Goal: Transaction & Acquisition: Purchase product/service

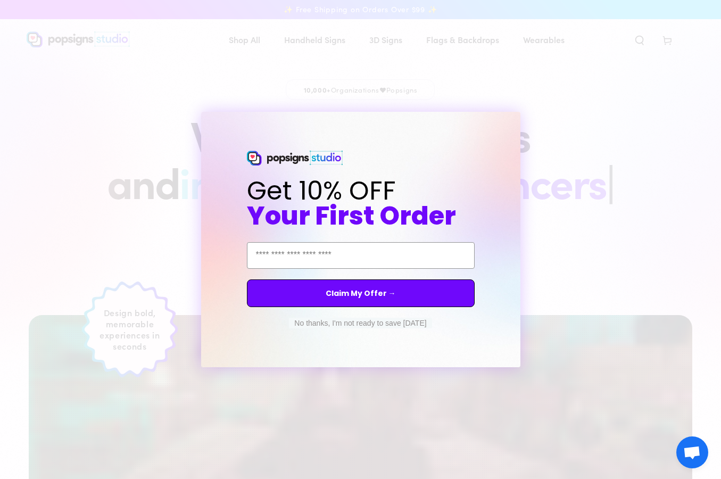
click at [332, 323] on button "No thanks, I'm not ready to save today" at bounding box center [360, 323] width 143 height 11
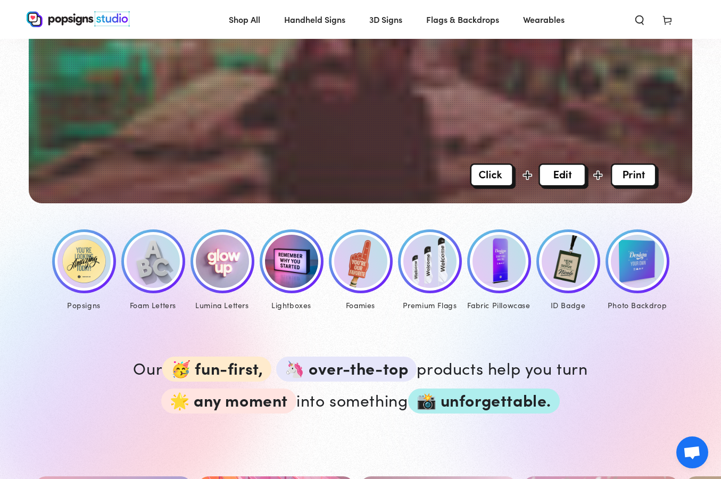
scroll to position [354, 0]
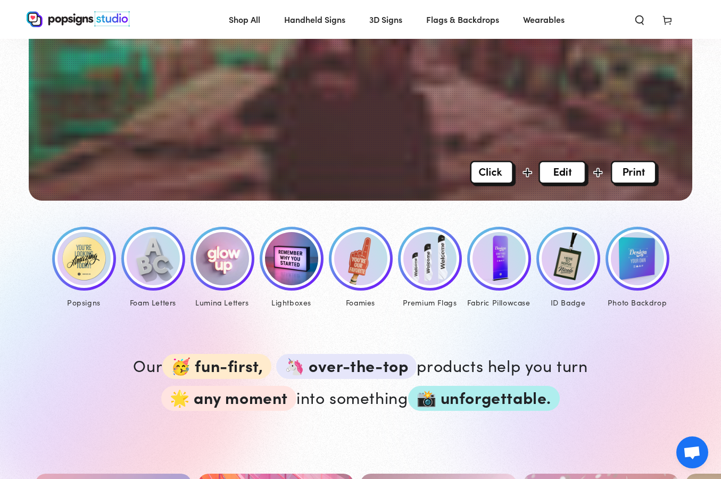
click at [222, 259] on img at bounding box center [222, 258] width 53 height 53
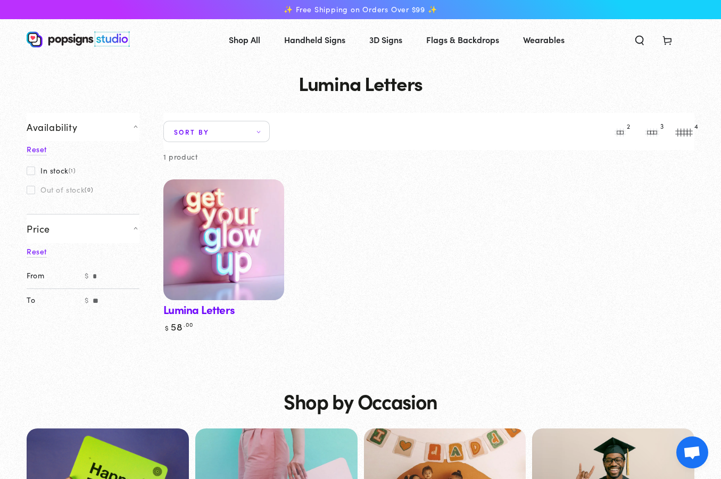
click at [210, 223] on img at bounding box center [224, 240] width 124 height 124
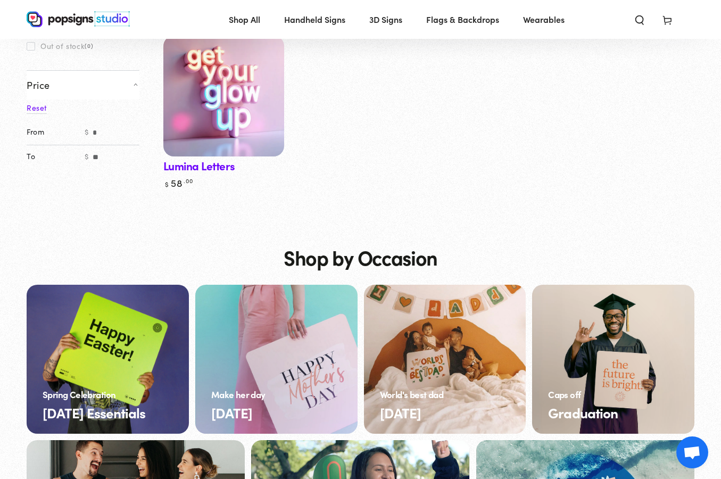
scroll to position [144, 0]
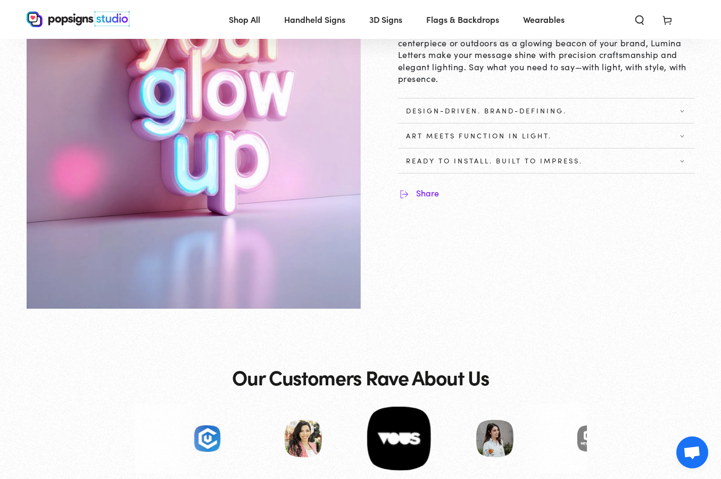
scroll to position [190, 0]
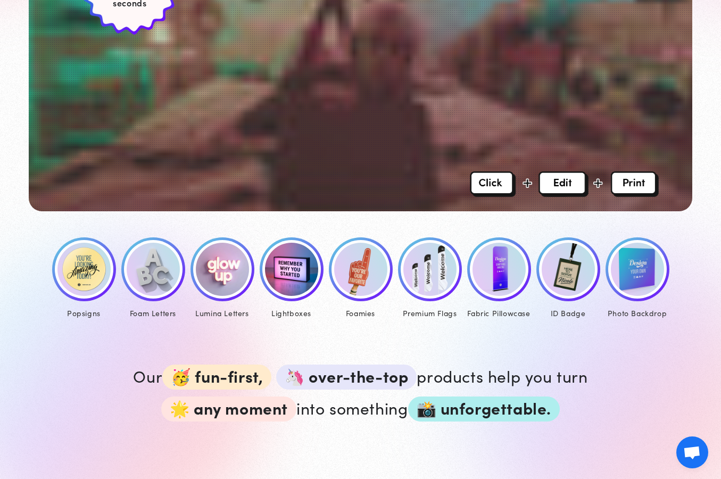
scroll to position [354, 0]
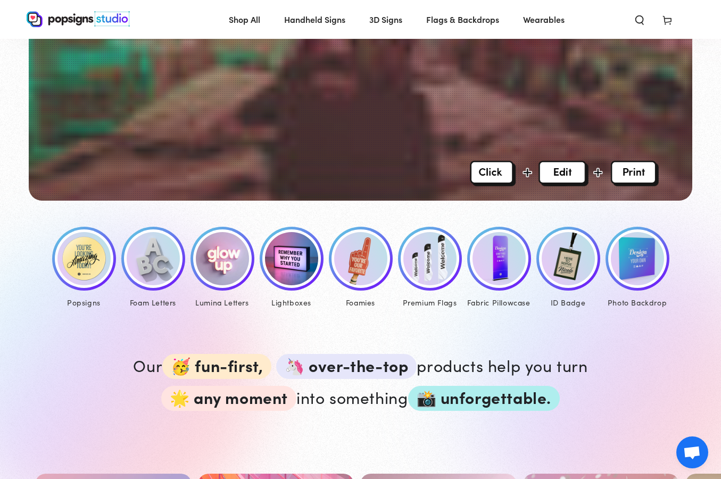
click at [154, 258] on img at bounding box center [153, 258] width 53 height 53
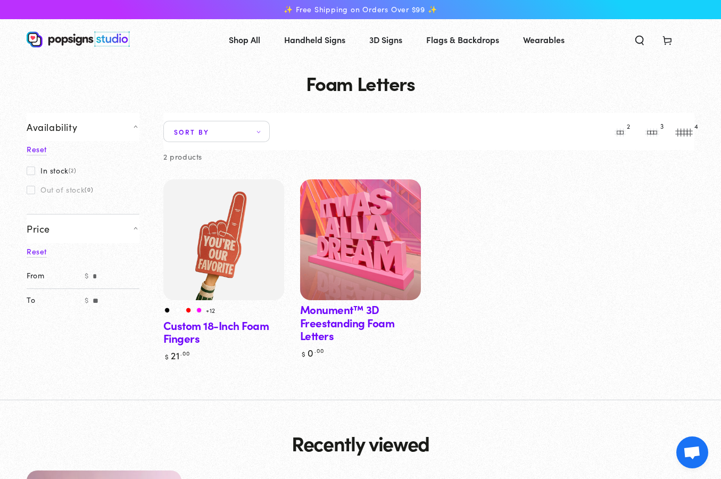
click at [331, 264] on img at bounding box center [360, 240] width 124 height 124
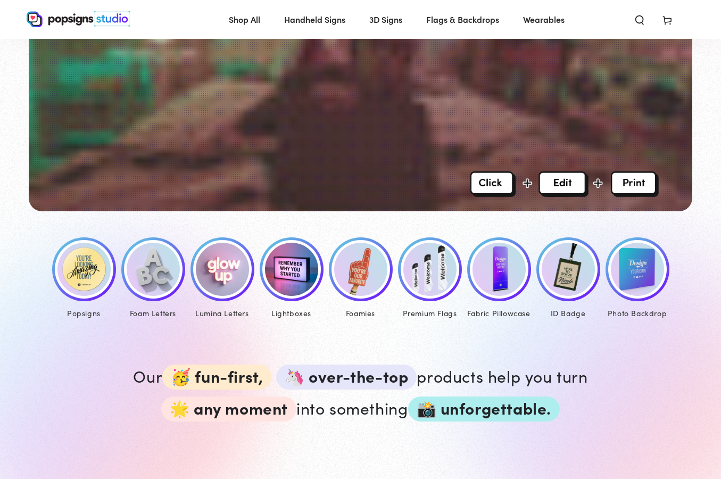
scroll to position [354, 0]
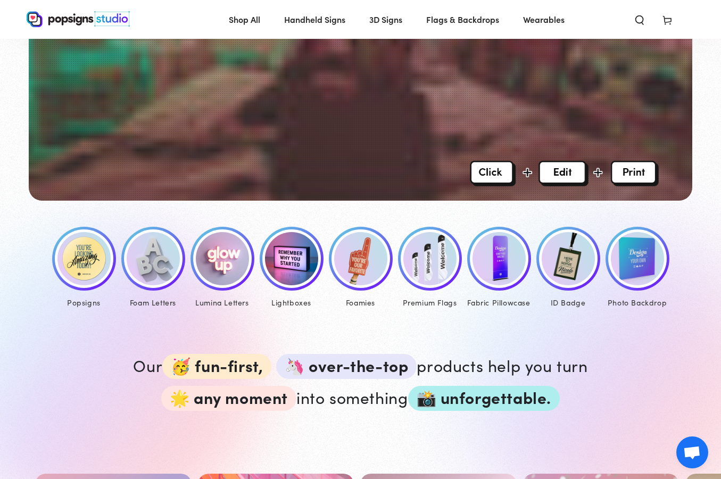
click at [87, 262] on img at bounding box center [83, 258] width 53 height 53
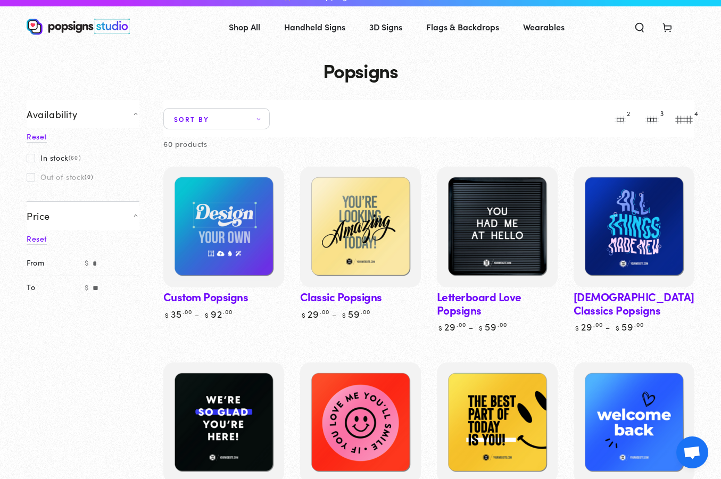
scroll to position [12, 0]
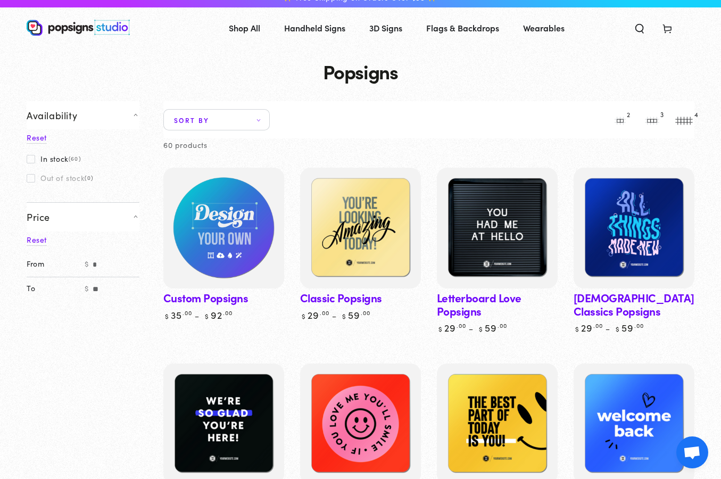
click at [217, 229] on img at bounding box center [224, 228] width 124 height 124
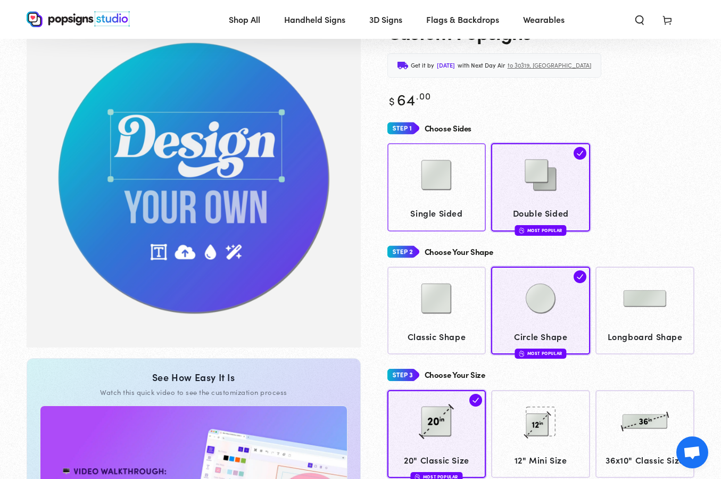
scroll to position [64, 0]
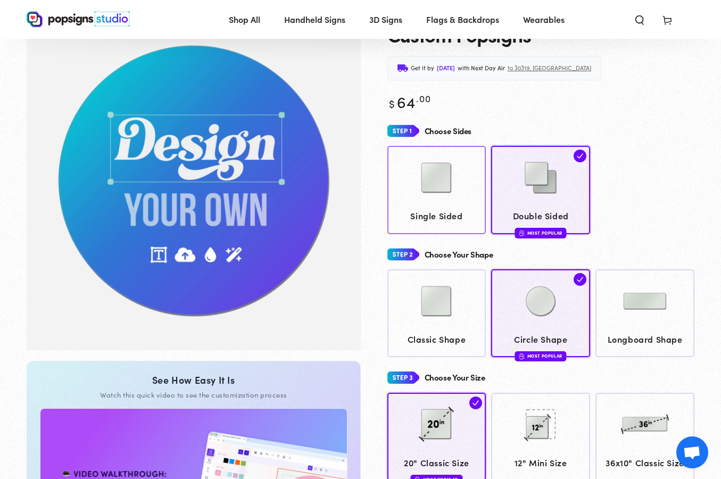
click at [438, 185] on img at bounding box center [436, 177] width 53 height 53
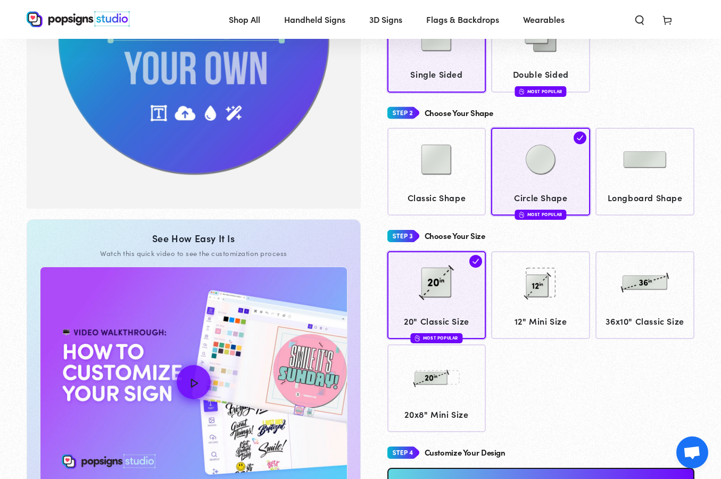
scroll to position [209, 0]
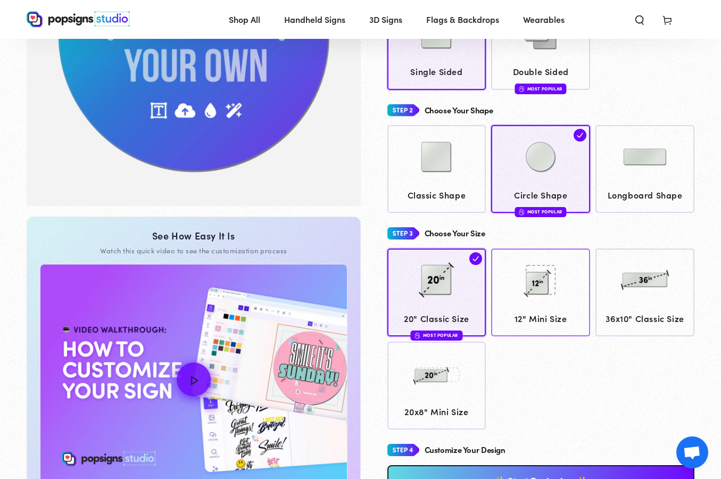
click at [558, 301] on img at bounding box center [540, 279] width 53 height 53
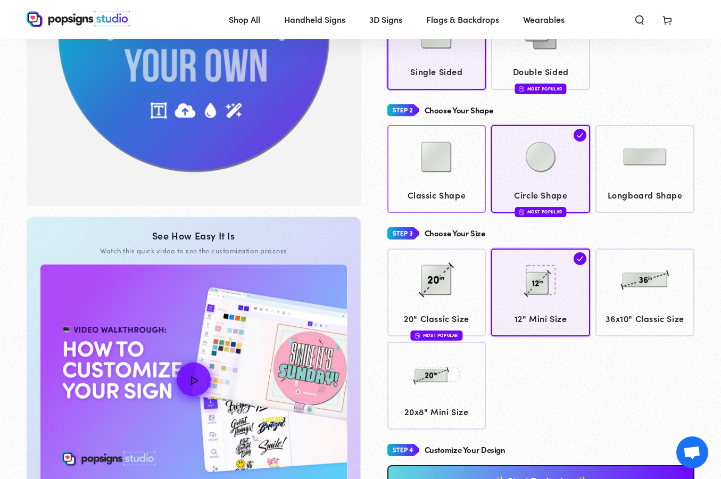
click at [439, 178] on img at bounding box center [436, 156] width 53 height 53
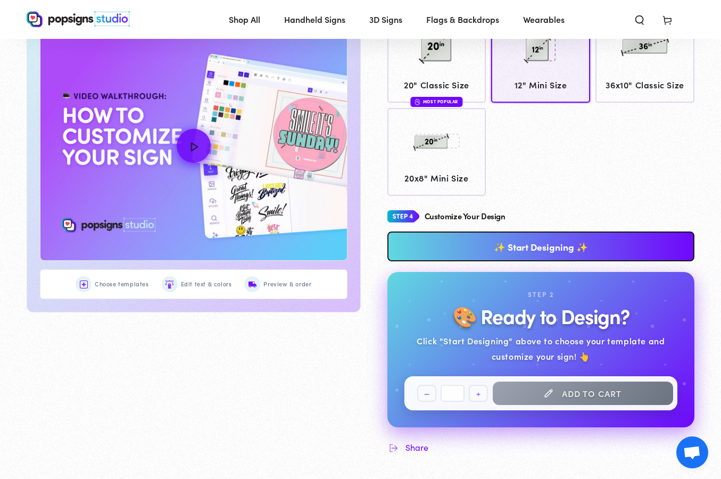
scroll to position [443, 0]
click at [540, 245] on link "✨ Start Designing ✨" at bounding box center [541, 246] width 308 height 30
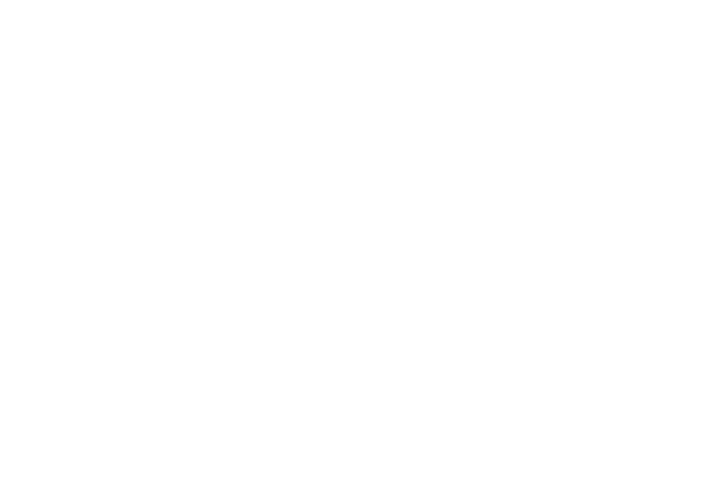
scroll to position [0, 0]
type textarea "An ancient tree with a door leading to a magical world"
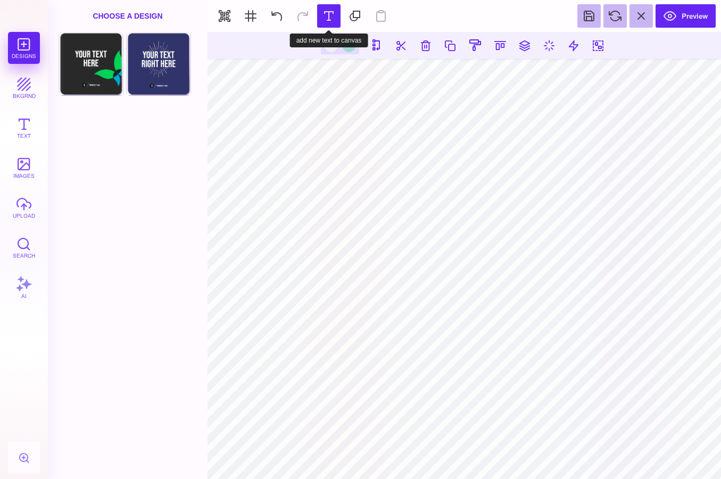
click at [329, 18] on button at bounding box center [328, 15] width 23 height 23
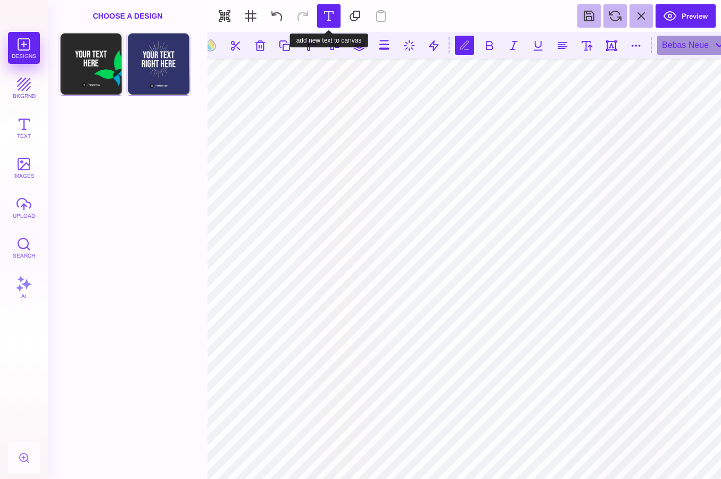
scroll to position [0, 3]
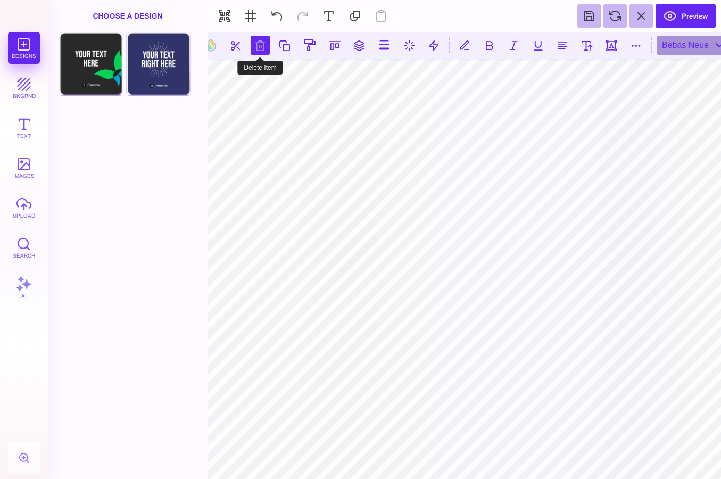
click at [268, 47] on button at bounding box center [260, 45] width 19 height 19
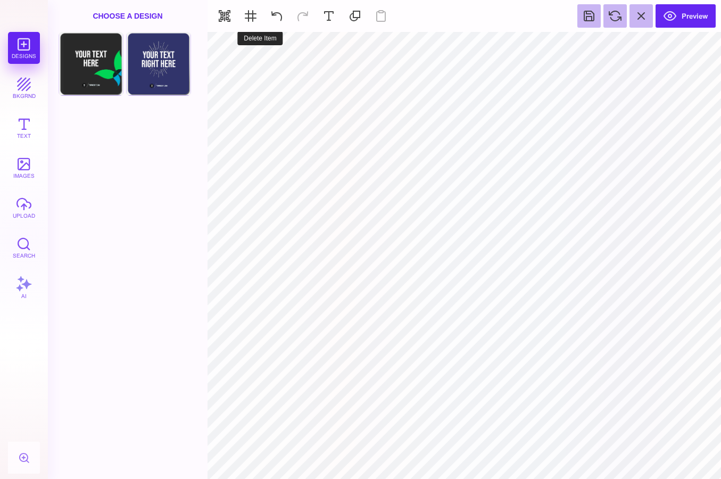
type input "#F1F1F2"
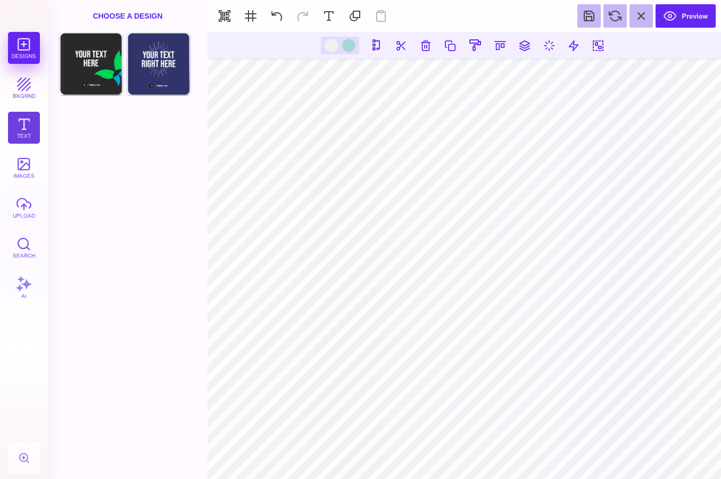
click at [24, 128] on button "Text" at bounding box center [24, 128] width 32 height 32
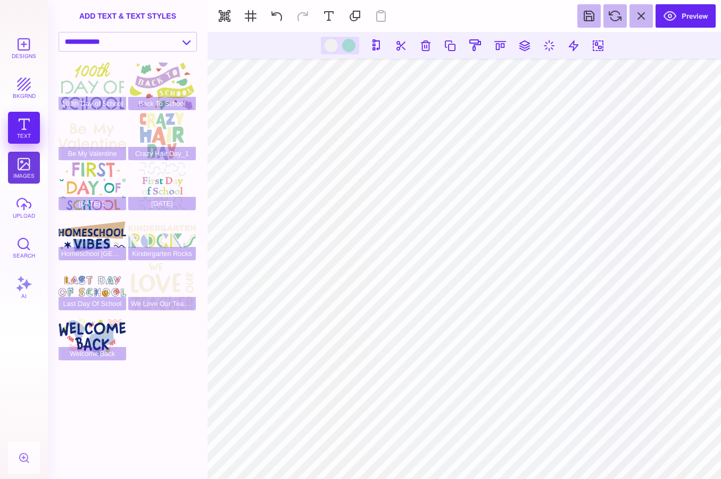
click at [24, 163] on button "images" at bounding box center [24, 168] width 32 height 32
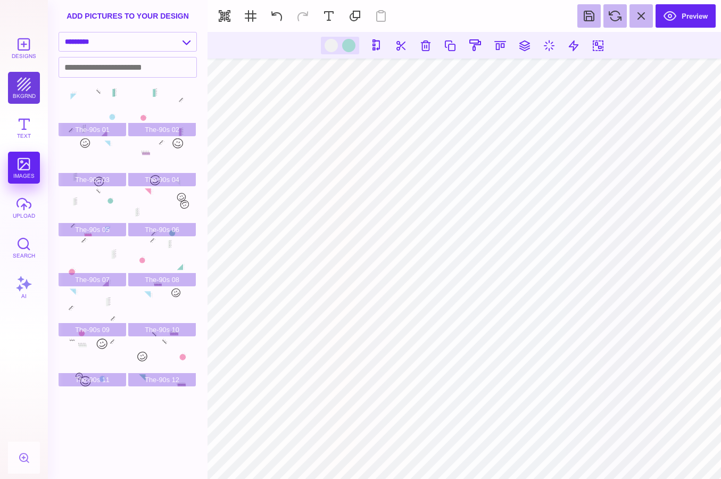
click at [12, 90] on button "bkgrnd" at bounding box center [24, 88] width 32 height 32
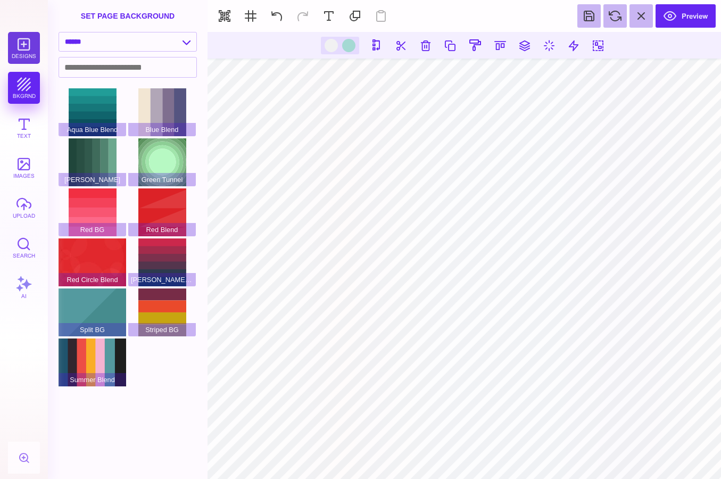
click at [28, 48] on button "Designs" at bounding box center [24, 48] width 32 height 32
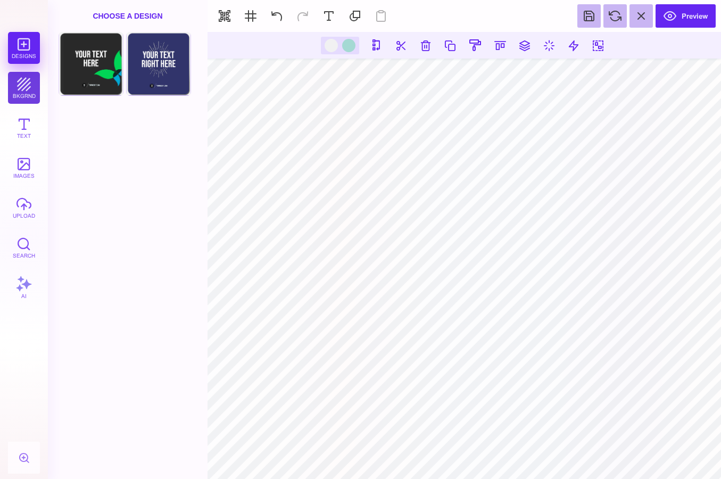
click at [16, 84] on button "bkgrnd" at bounding box center [24, 88] width 32 height 32
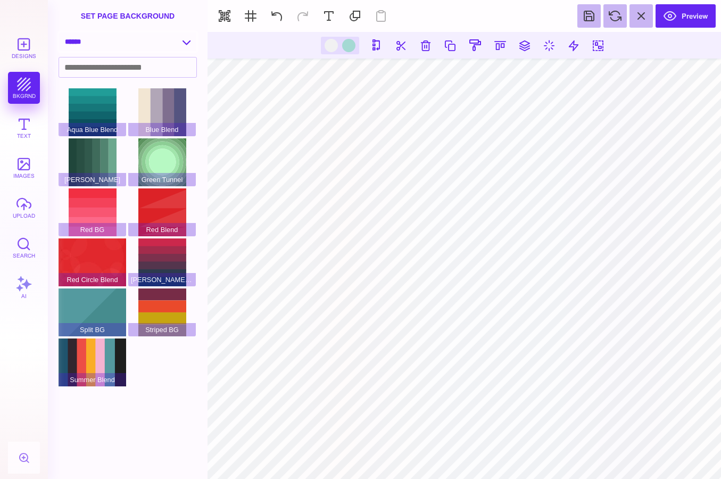
click at [111, 50] on select "**********" at bounding box center [127, 41] width 137 height 19
click at [24, 45] on button "Designs" at bounding box center [24, 48] width 32 height 32
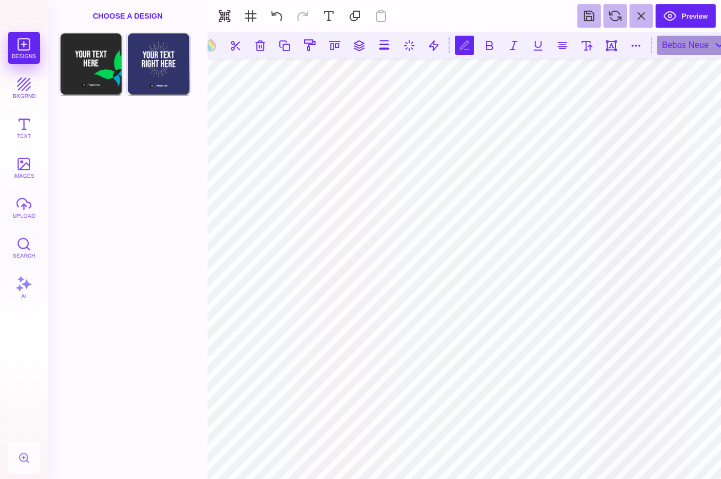
scroll to position [0, 3]
type textarea "**********"
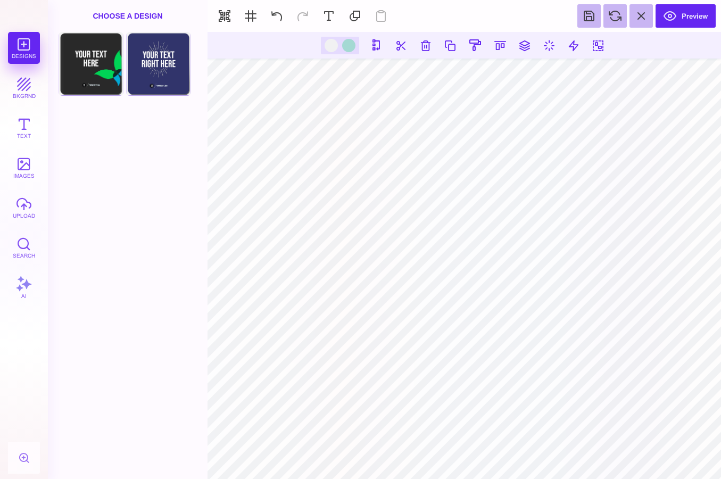
click at [132, 16] on div "Choose A Design" at bounding box center [128, 16] width 160 height 32
click at [24, 87] on button "bkgrnd" at bounding box center [24, 88] width 32 height 32
